Goal: Task Accomplishment & Management: Use online tool/utility

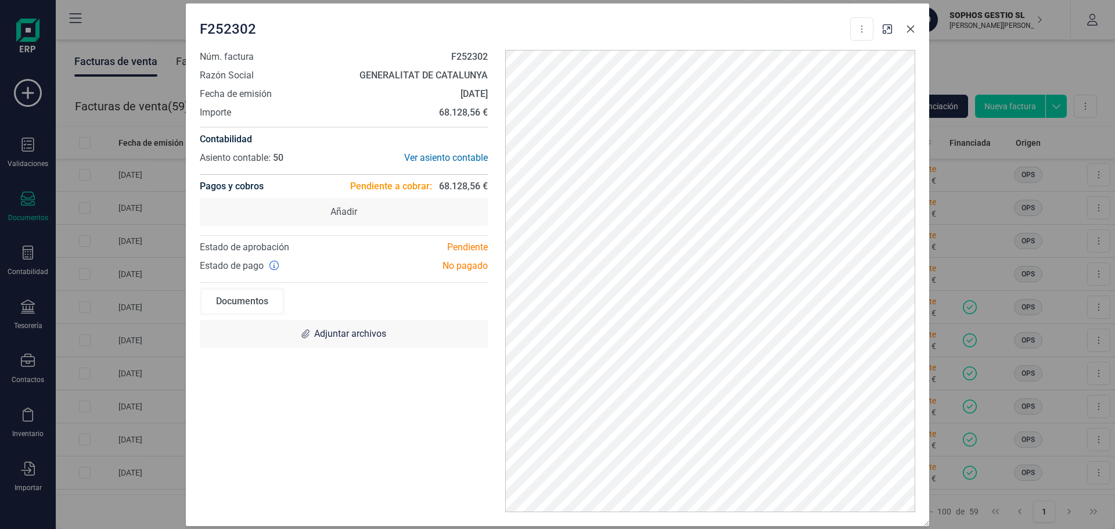
click at [911, 26] on icon "button" at bounding box center [910, 28] width 9 height 9
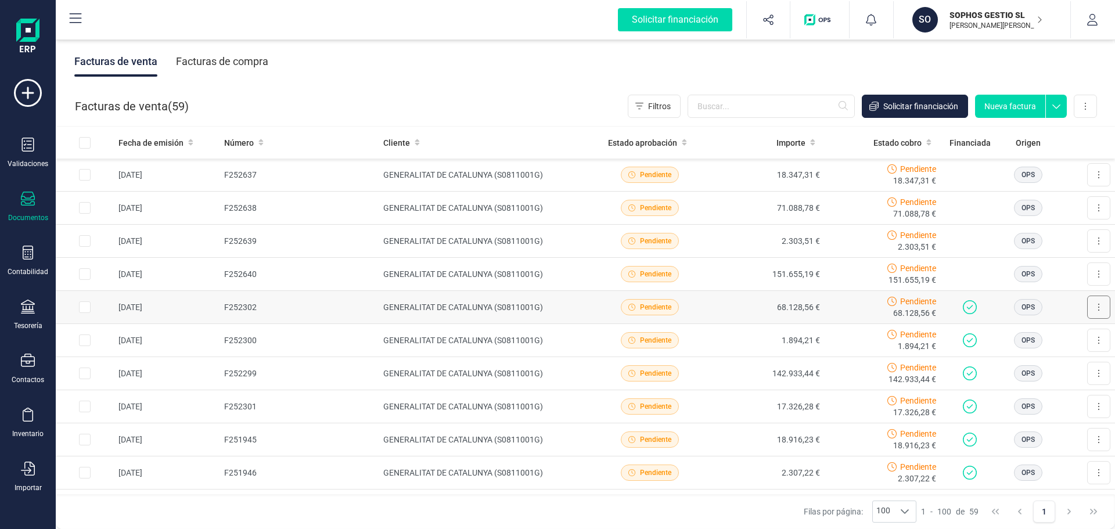
click at [1092, 307] on button at bounding box center [1098, 307] width 23 height 23
click at [1060, 56] on div "Facturas de venta Facturas de compra" at bounding box center [585, 61] width 1059 height 49
click at [1098, 311] on icon at bounding box center [1099, 307] width 2 height 9
click at [1071, 336] on span "Descargar documento" at bounding box center [1048, 336] width 80 height 12
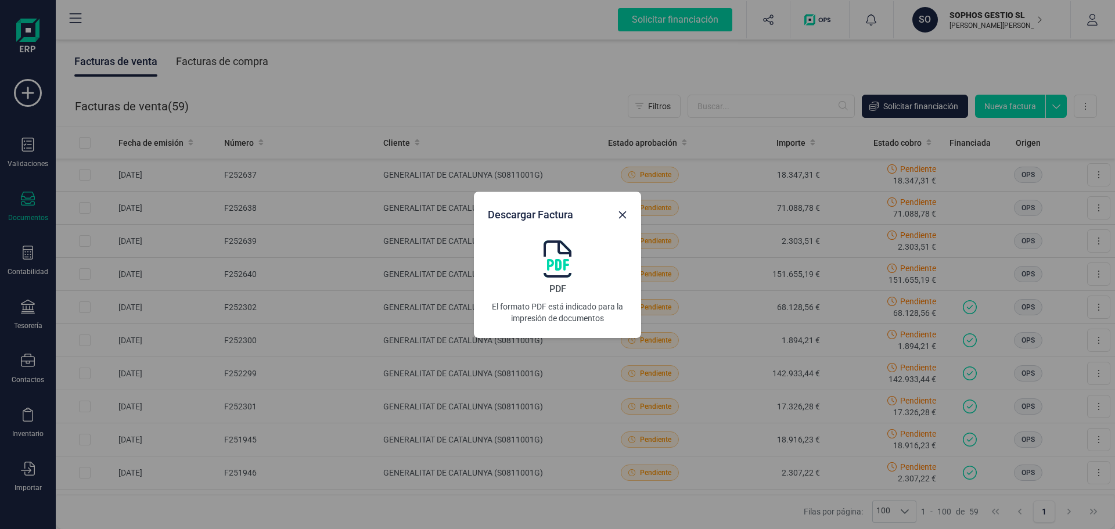
click at [549, 263] on img at bounding box center [558, 258] width 28 height 37
click at [624, 217] on icon "button" at bounding box center [622, 214] width 9 height 9
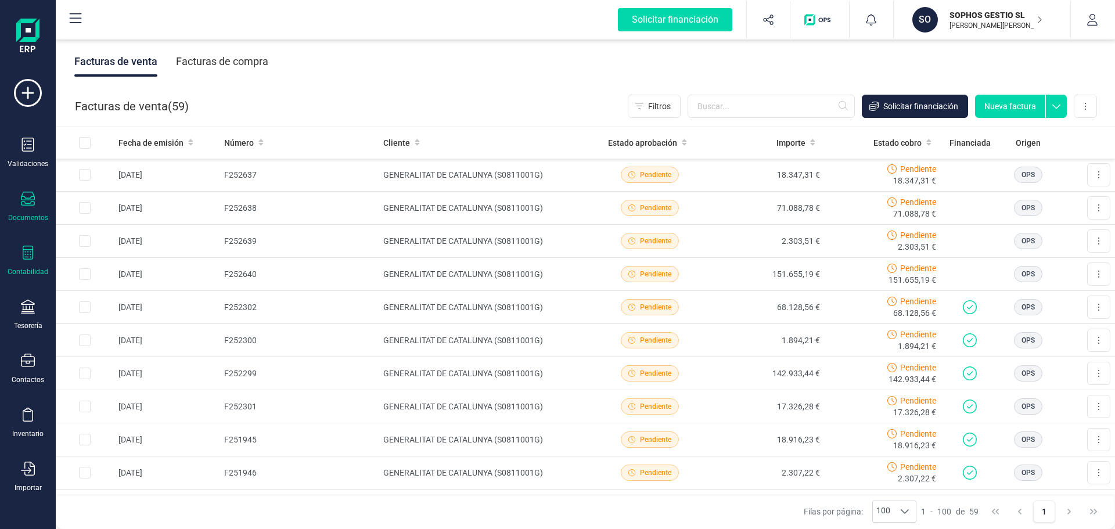
click at [30, 263] on div "Contabilidad" at bounding box center [28, 261] width 46 height 31
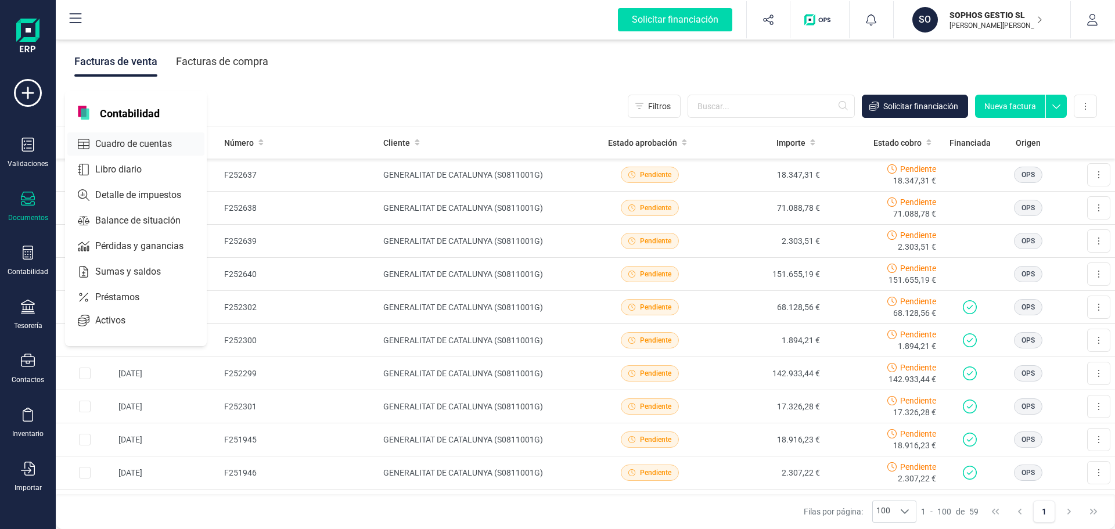
click at [171, 142] on span "Cuadro de cuentas" at bounding box center [142, 144] width 102 height 14
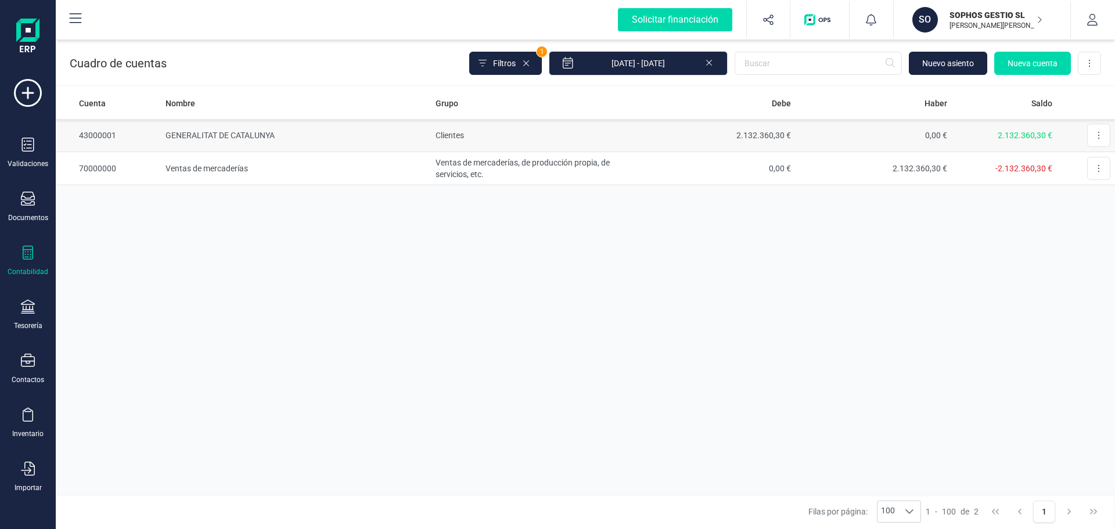
click at [455, 139] on td "Clientes" at bounding box center [535, 135] width 208 height 33
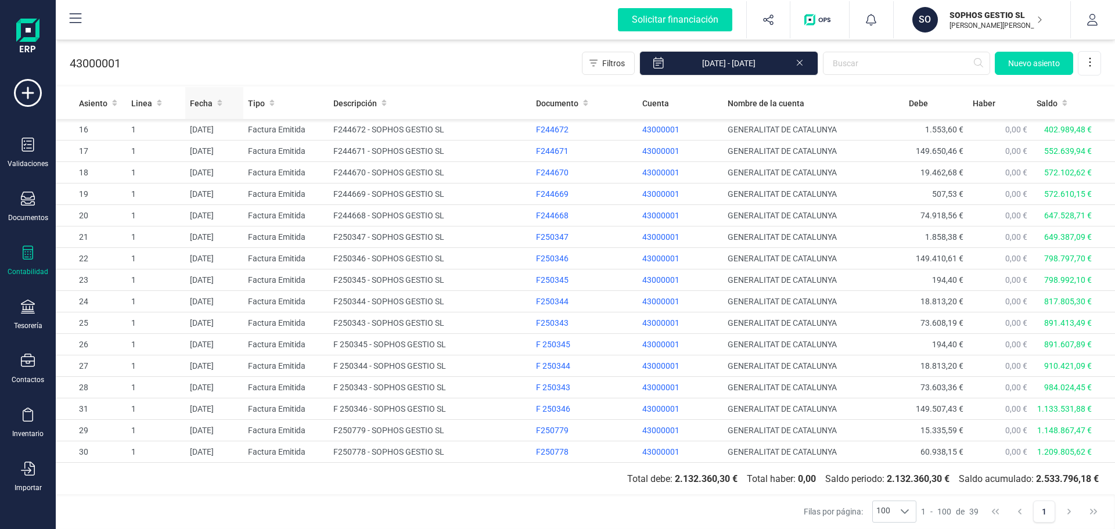
click at [217, 100] on icon at bounding box center [219, 103] width 5 height 6
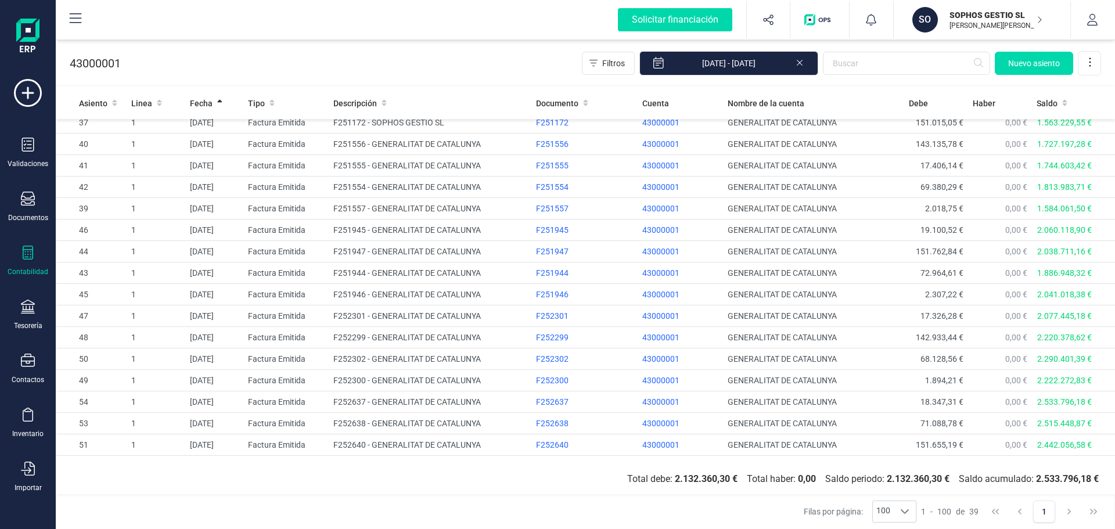
scroll to position [494, 0]
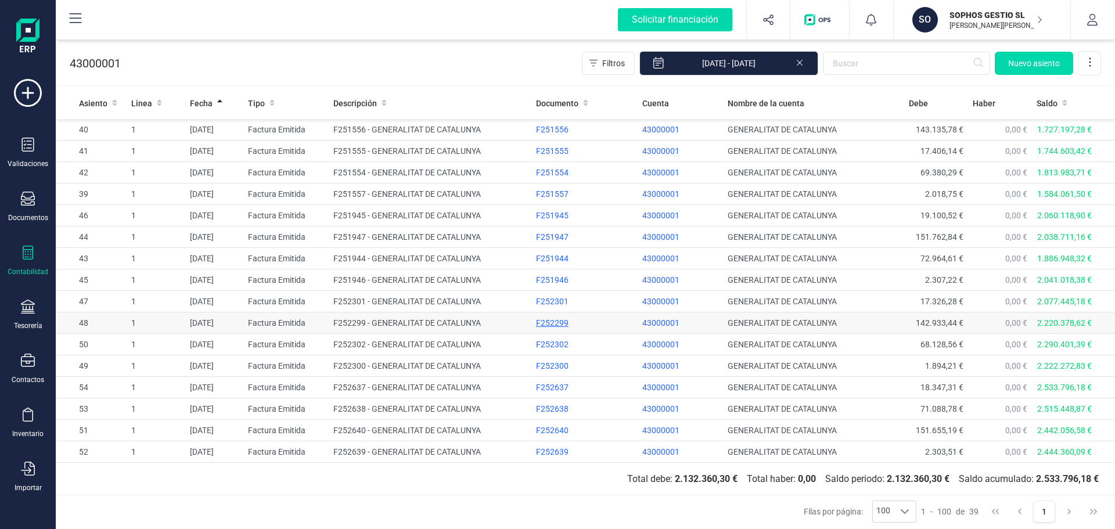
click at [545, 325] on div "F252299" at bounding box center [585, 323] width 98 height 12
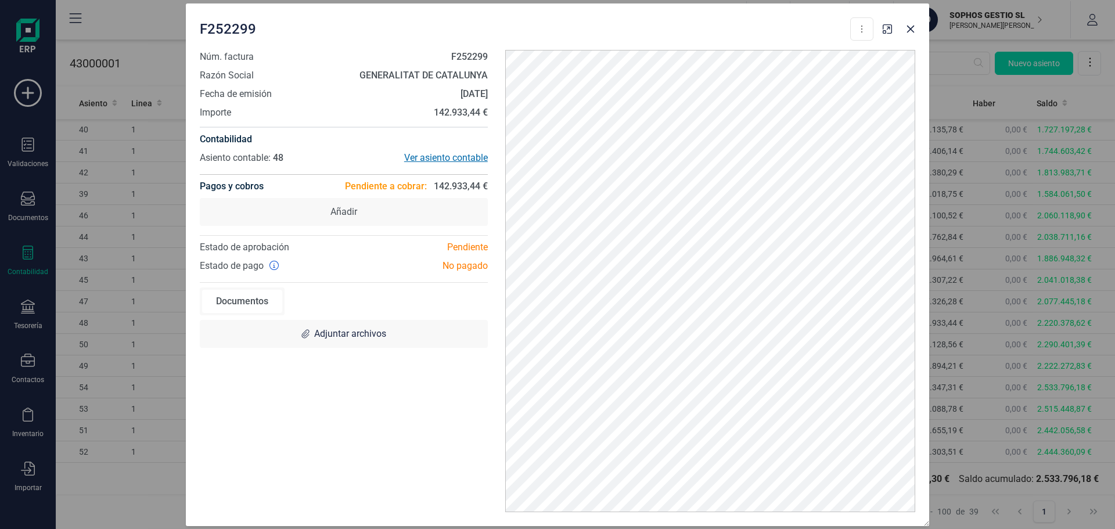
click at [454, 156] on div "Ver asiento contable" at bounding box center [416, 158] width 144 height 14
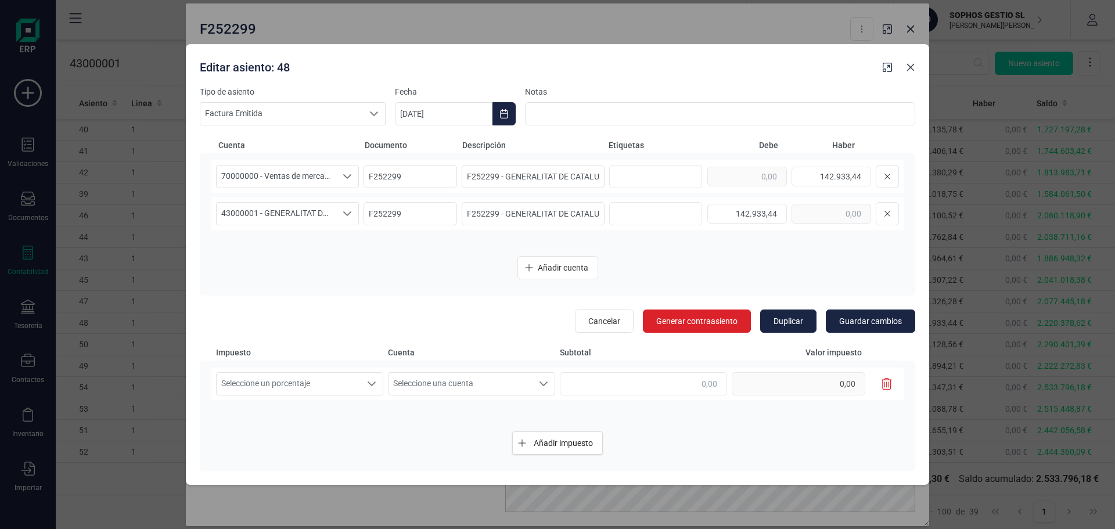
click at [911, 67] on icon "button" at bounding box center [911, 68] width 8 height 8
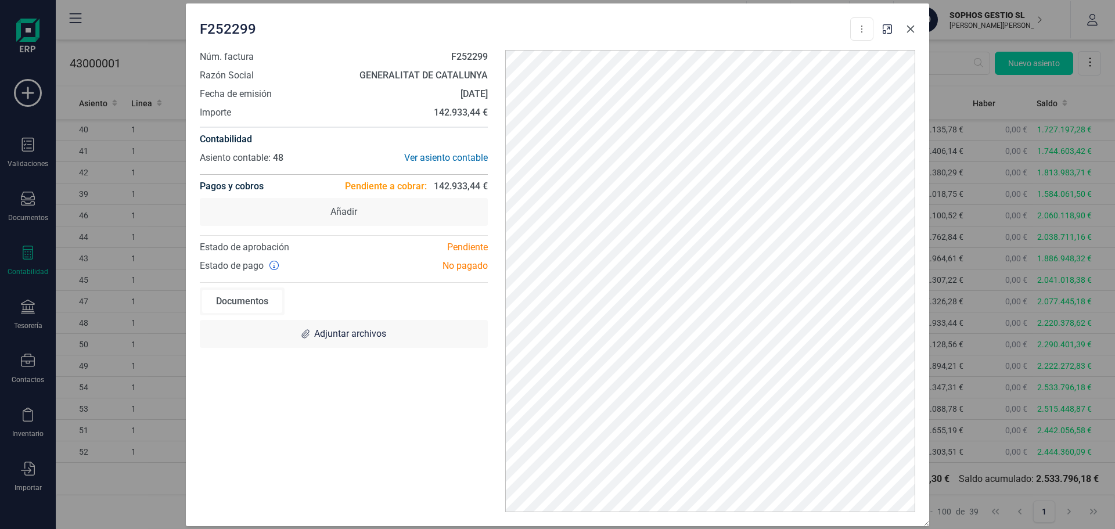
click at [911, 28] on icon "button" at bounding box center [911, 29] width 8 height 8
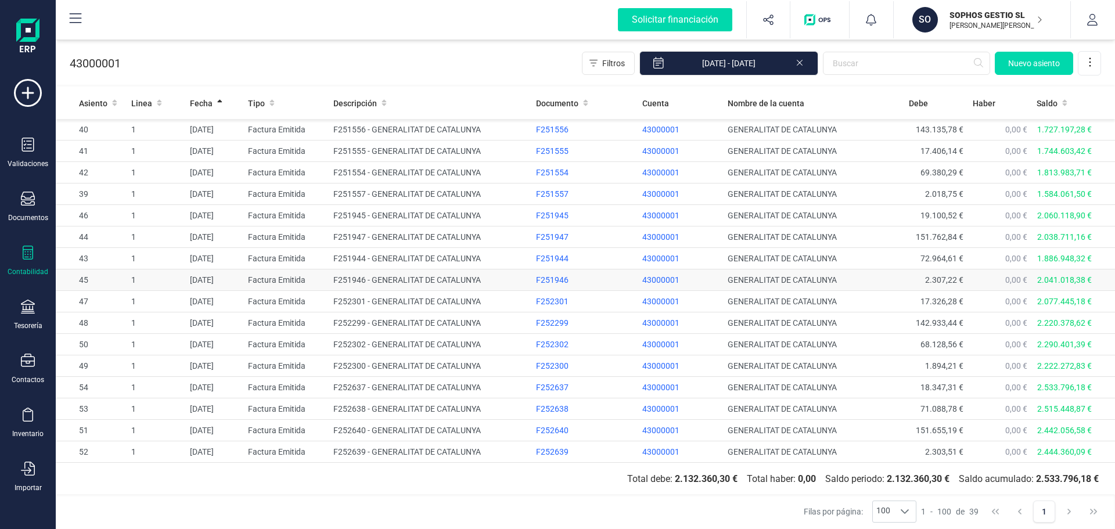
click at [662, 278] on span "43000001" at bounding box center [660, 279] width 37 height 9
click at [1092, 64] on icon at bounding box center [1090, 62] width 12 height 12
click at [413, 71] on div "43000001 Filtros [DATE] - [DATE] [GEOGRAPHIC_DATA]" at bounding box center [585, 61] width 1059 height 48
click at [27, 258] on icon at bounding box center [28, 253] width 14 height 14
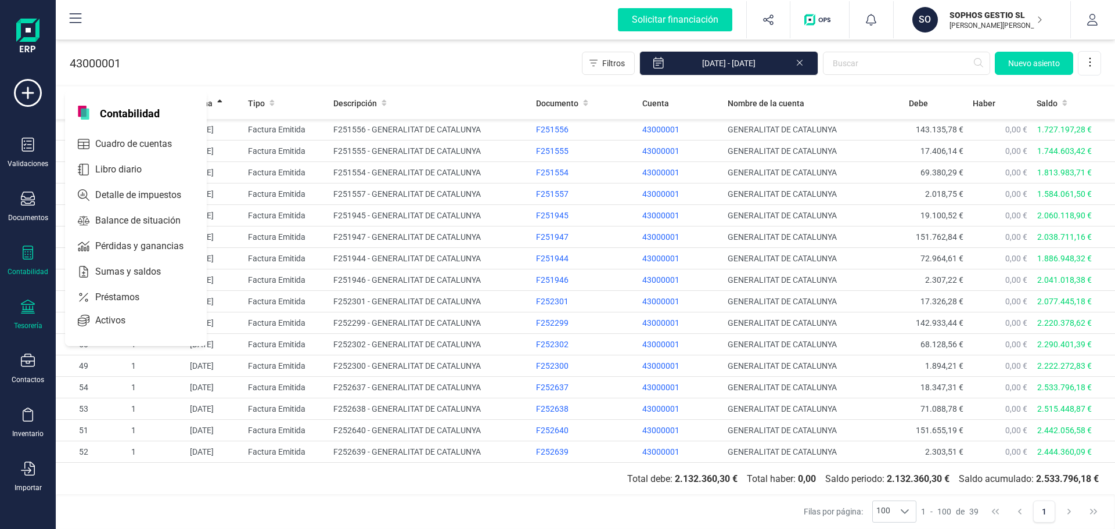
click at [26, 314] on div at bounding box center [28, 308] width 14 height 17
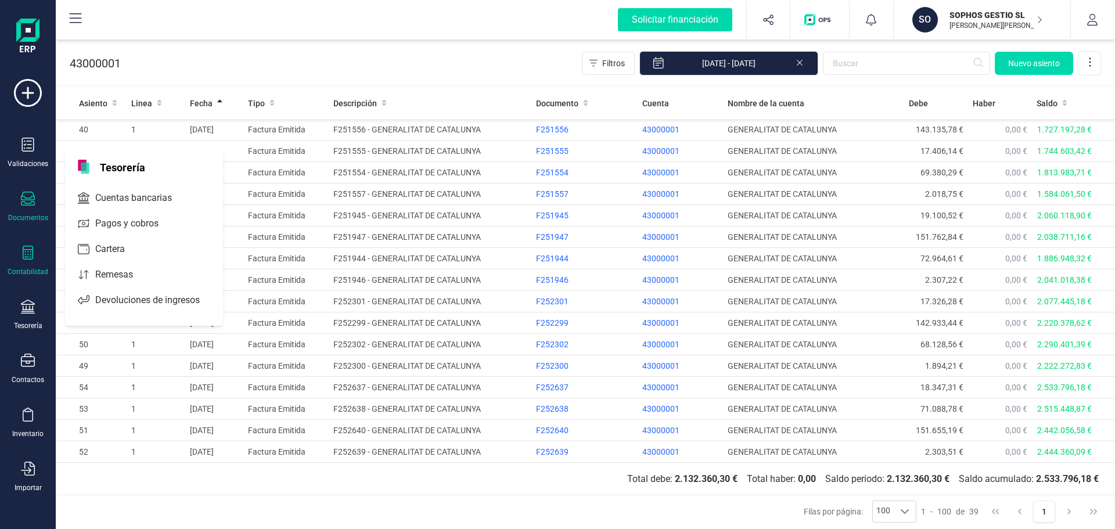
click at [21, 200] on icon at bounding box center [28, 199] width 14 height 14
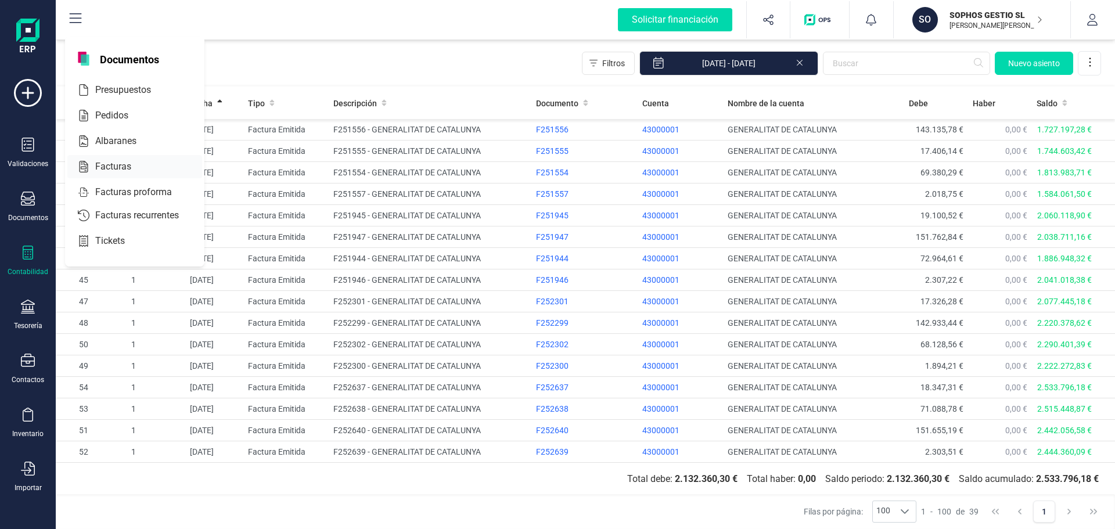
click at [164, 167] on div "Facturas" at bounding box center [134, 166] width 135 height 23
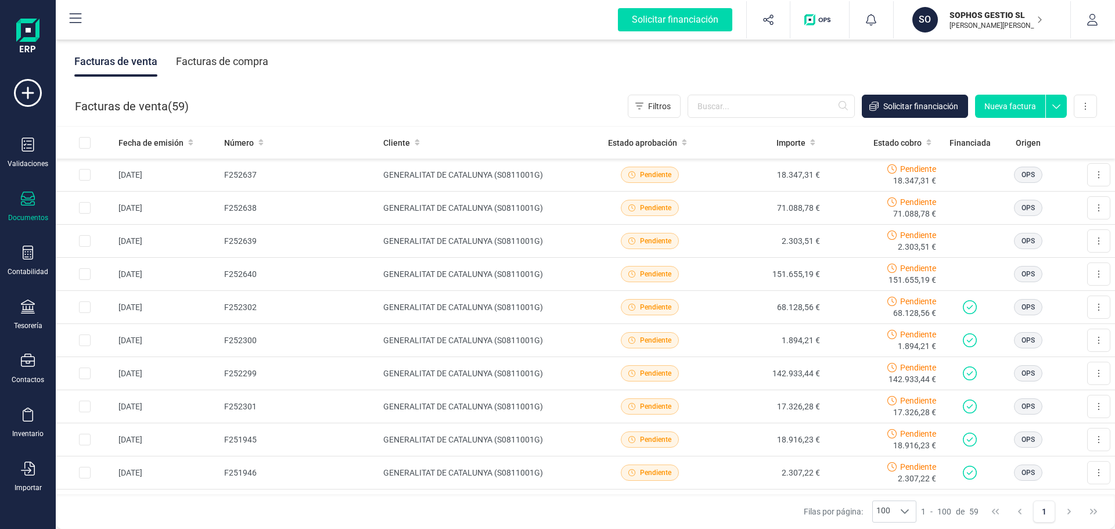
click at [256, 62] on div "Facturas de compra" at bounding box center [222, 61] width 92 height 30
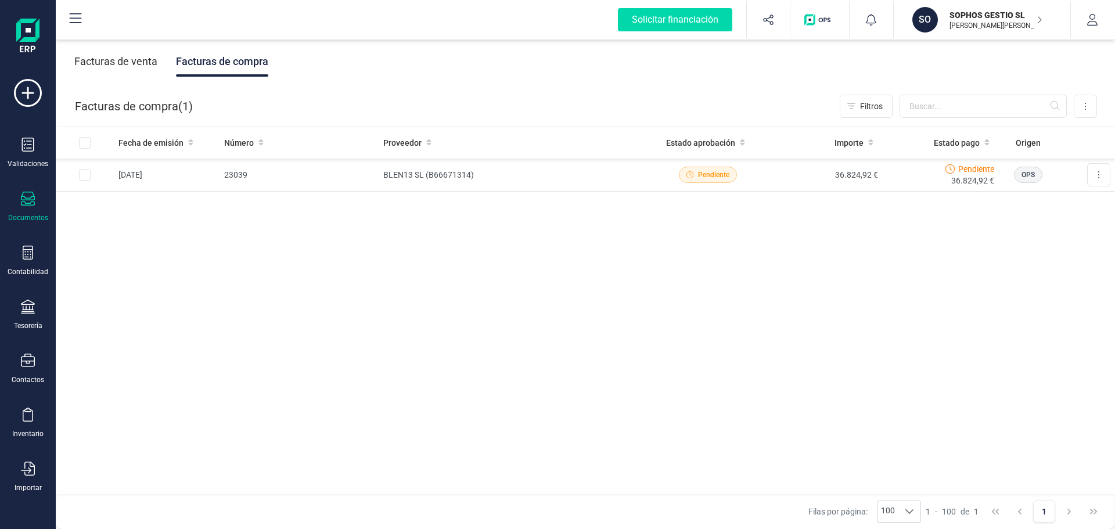
click at [116, 59] on div "Facturas de venta" at bounding box center [115, 61] width 83 height 30
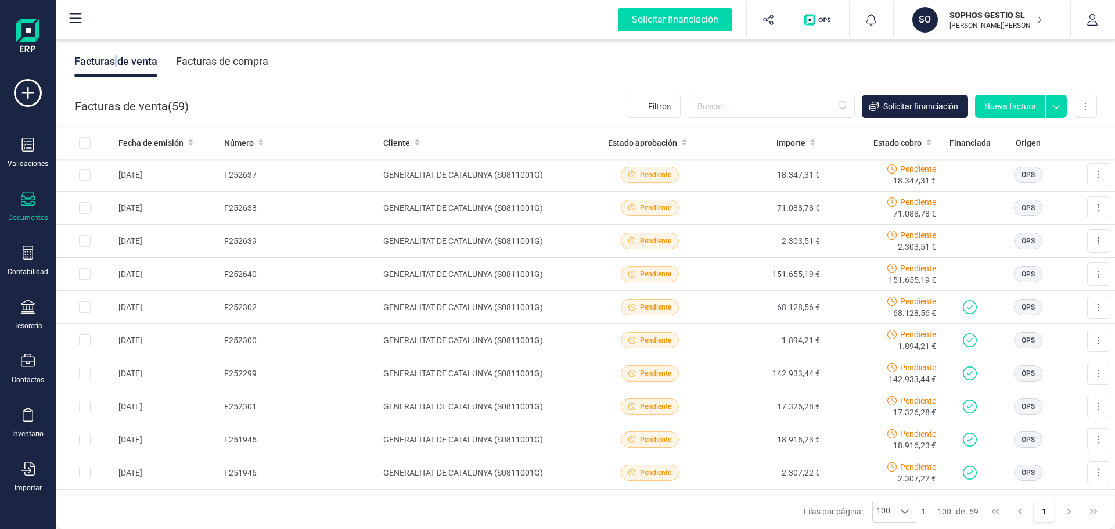
click at [819, 20] on img "button" at bounding box center [819, 20] width 31 height 12
